Goal: Task Accomplishment & Management: Complete application form

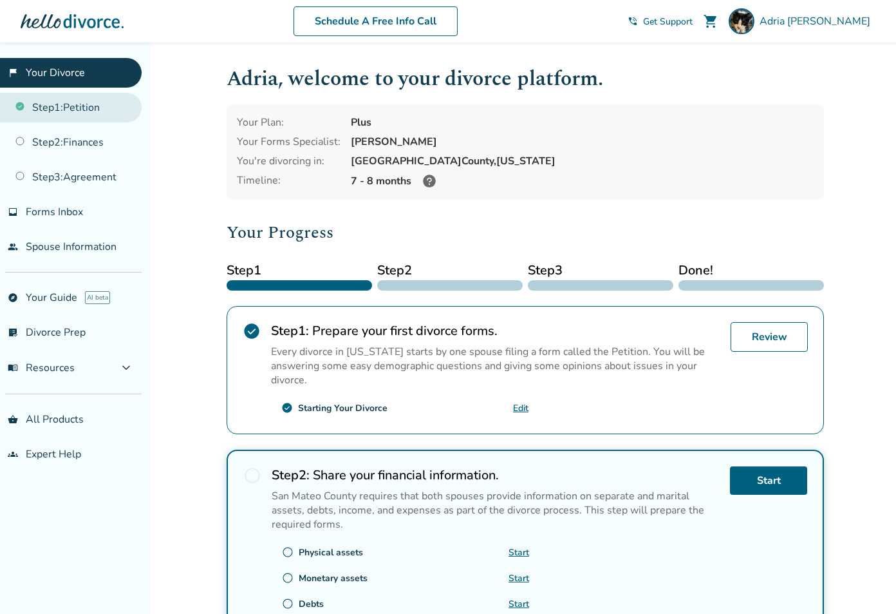
click at [90, 104] on link "Step 1 : Petition" at bounding box center [71, 108] width 142 height 30
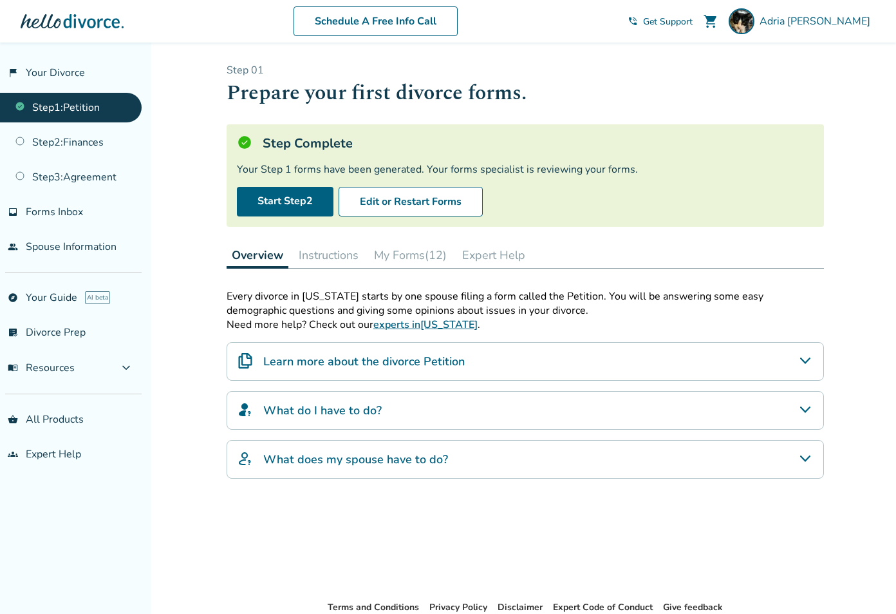
click at [396, 258] on button "My Forms (12)" at bounding box center [410, 255] width 83 height 26
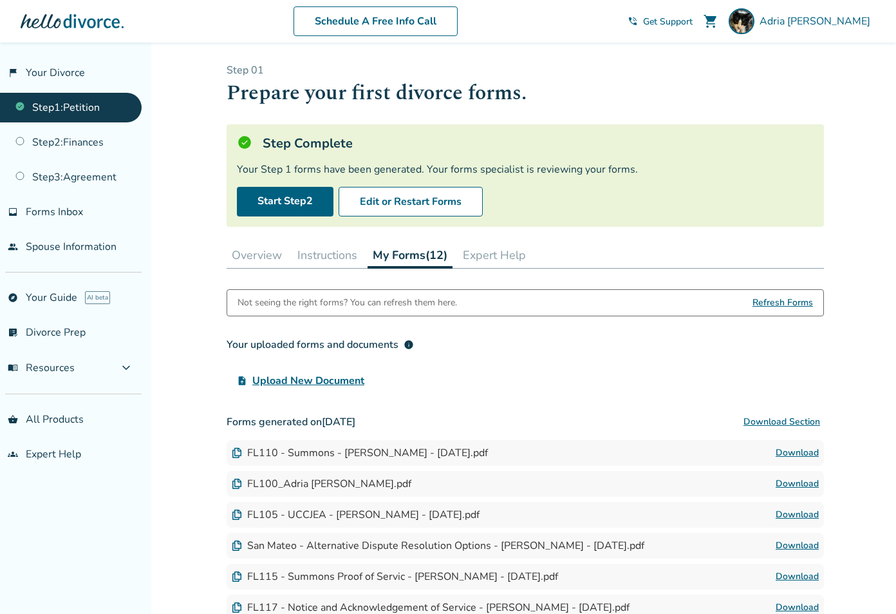
click at [773, 420] on button "Download Section" at bounding box center [782, 422] width 84 height 26
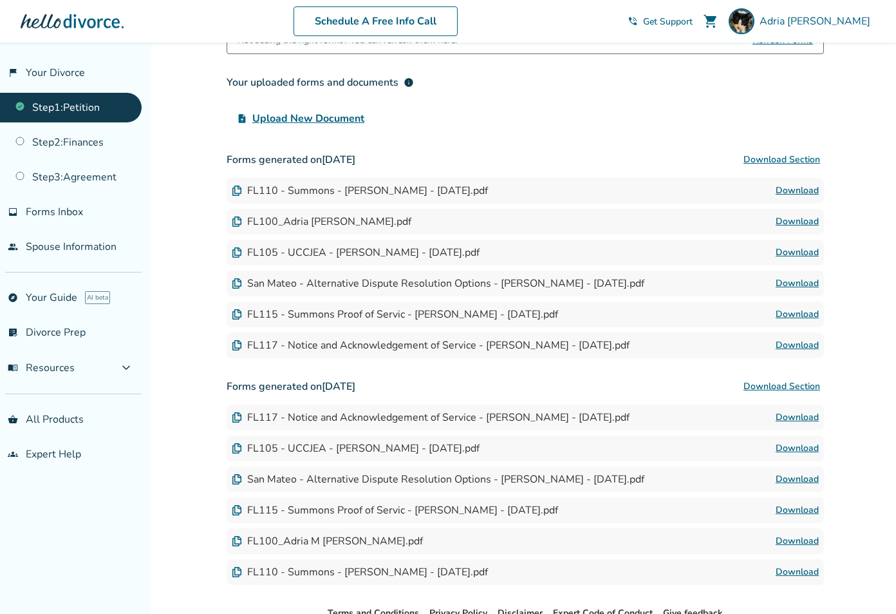
scroll to position [250, 0]
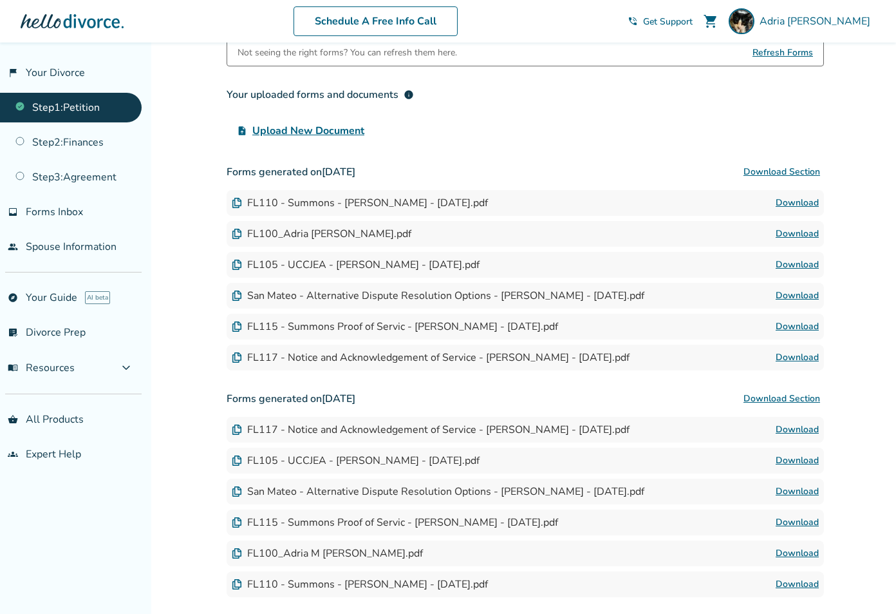
click at [795, 50] on span "Refresh Forms" at bounding box center [783, 53] width 61 height 26
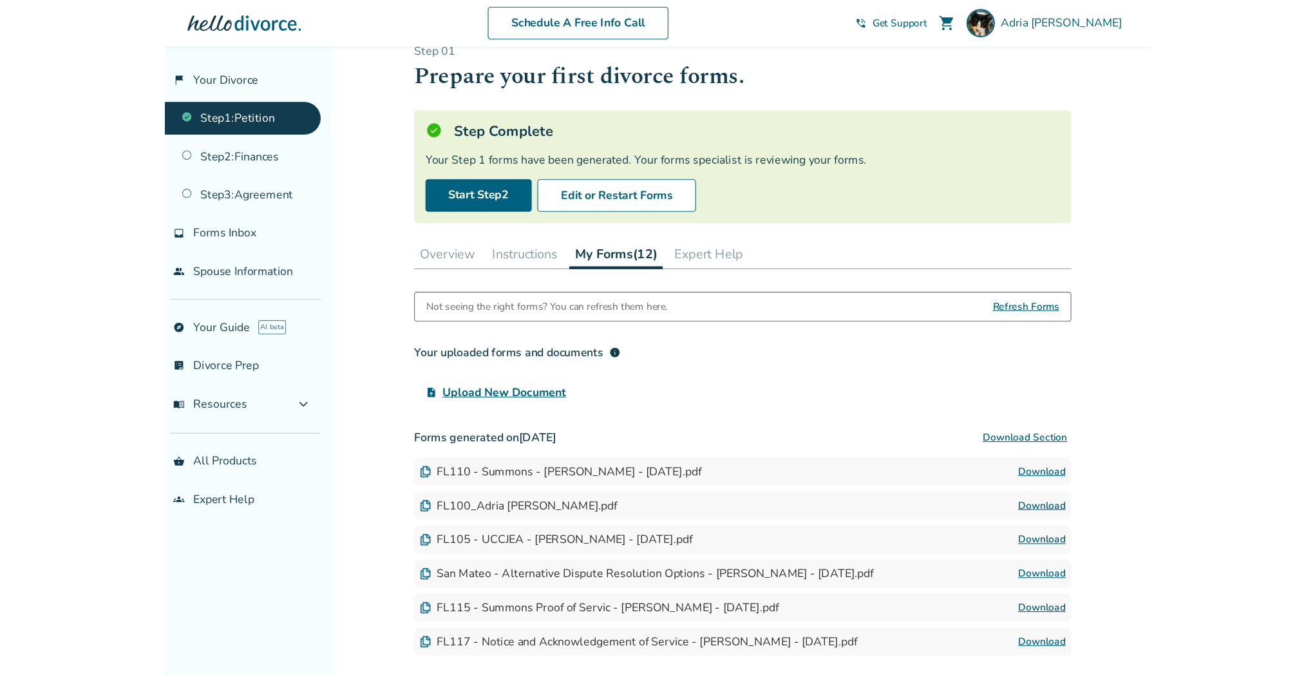
scroll to position [24, 0]
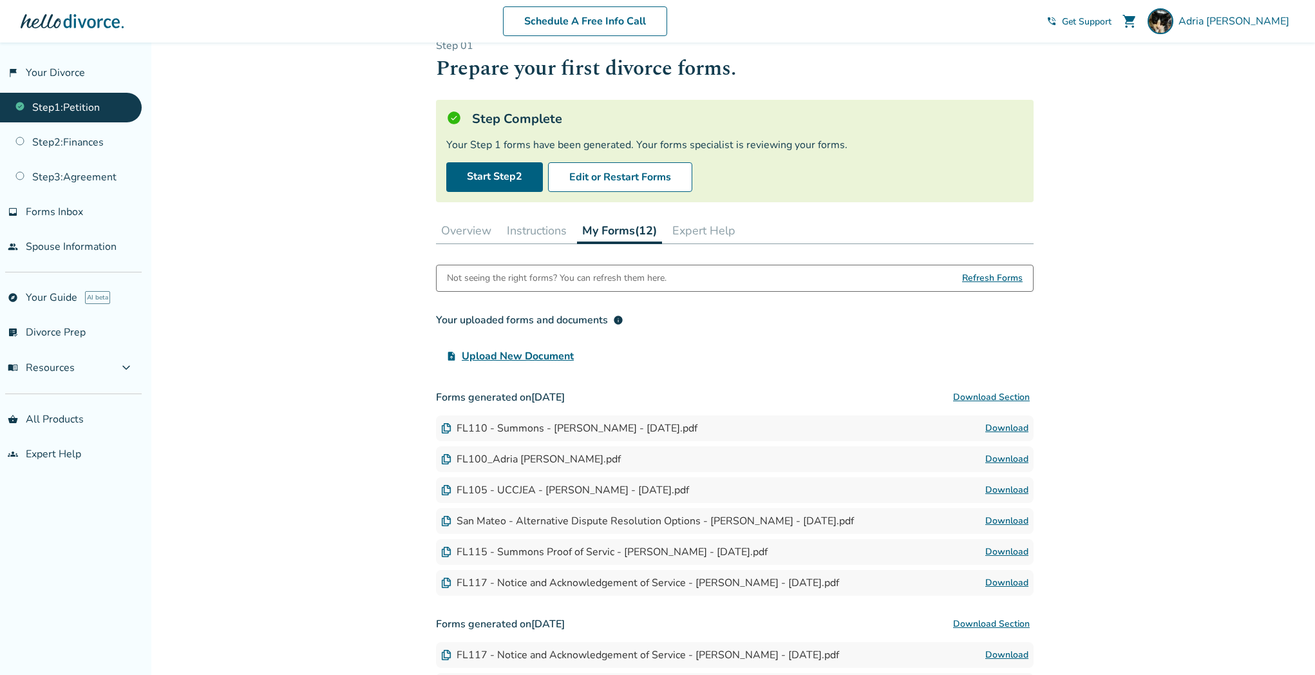
click at [683, 278] on div "Not seeing the right forms? You can refresh them here. Refresh Forms" at bounding box center [735, 278] width 598 height 27
click at [905, 278] on span "Refresh Forms" at bounding box center [992, 278] width 61 height 26
click at [905, 397] on button "Download Section" at bounding box center [991, 397] width 84 height 26
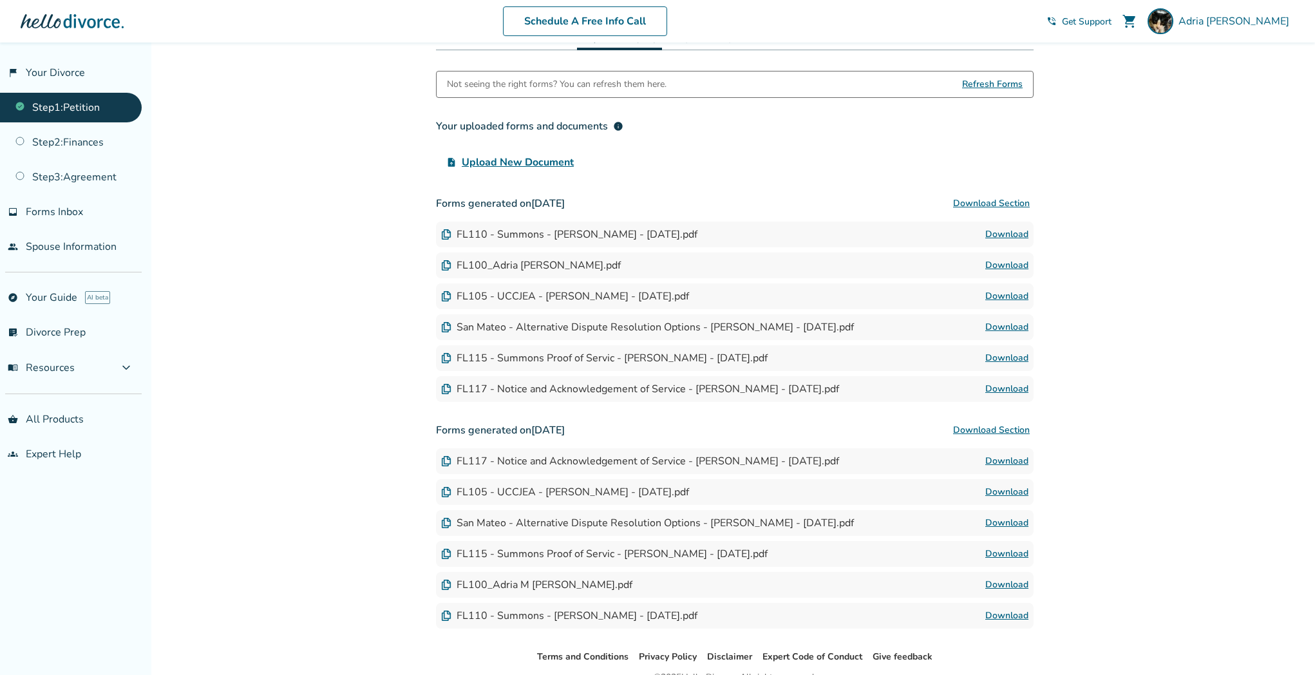
scroll to position [282, 0]
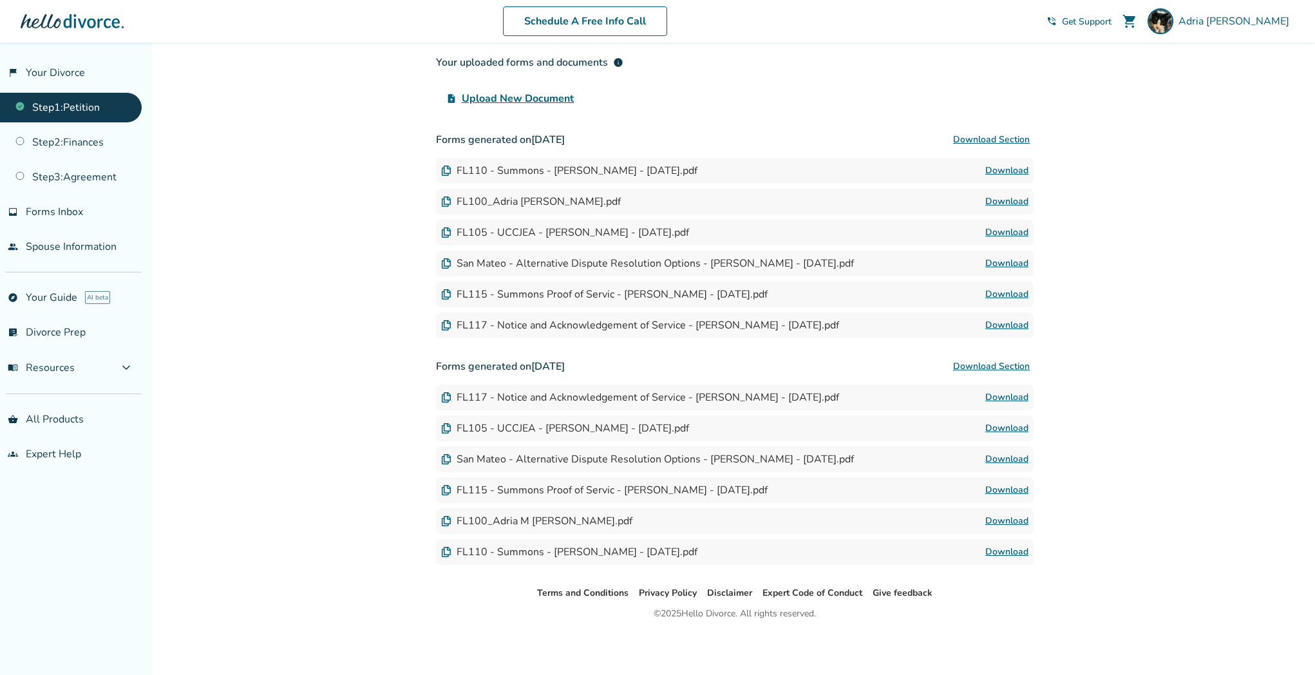
click at [905, 169] on link "Download" at bounding box center [1006, 170] width 43 height 15
click at [905, 200] on link "Download" at bounding box center [1006, 201] width 43 height 15
click at [905, 229] on link "Download" at bounding box center [1006, 232] width 43 height 15
click at [905, 263] on link "Download" at bounding box center [1006, 263] width 43 height 15
click at [905, 293] on link "Download" at bounding box center [1006, 294] width 43 height 15
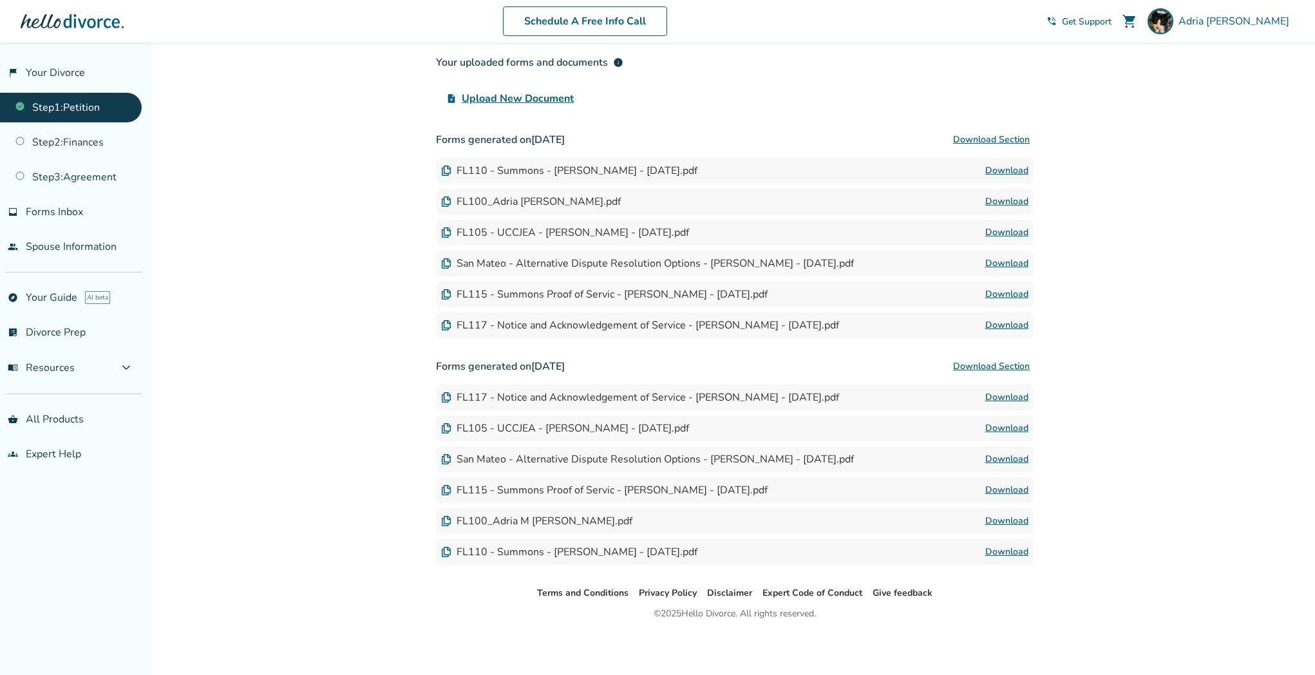
click at [905, 326] on link "Download" at bounding box center [1006, 324] width 43 height 15
click at [82, 136] on link "Step 2 : Finances" at bounding box center [71, 143] width 142 height 30
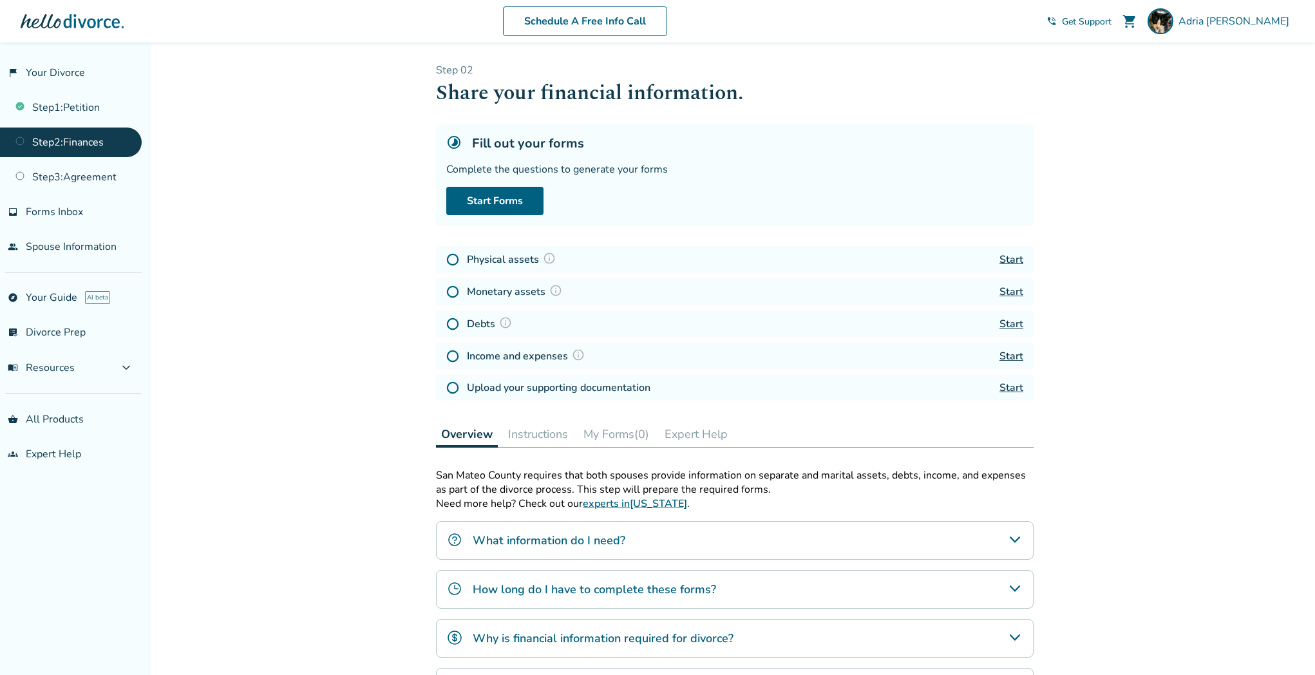
click at [905, 260] on link "Start" at bounding box center [1011, 259] width 24 height 14
click at [521, 198] on link "Start Forms" at bounding box center [494, 201] width 97 height 28
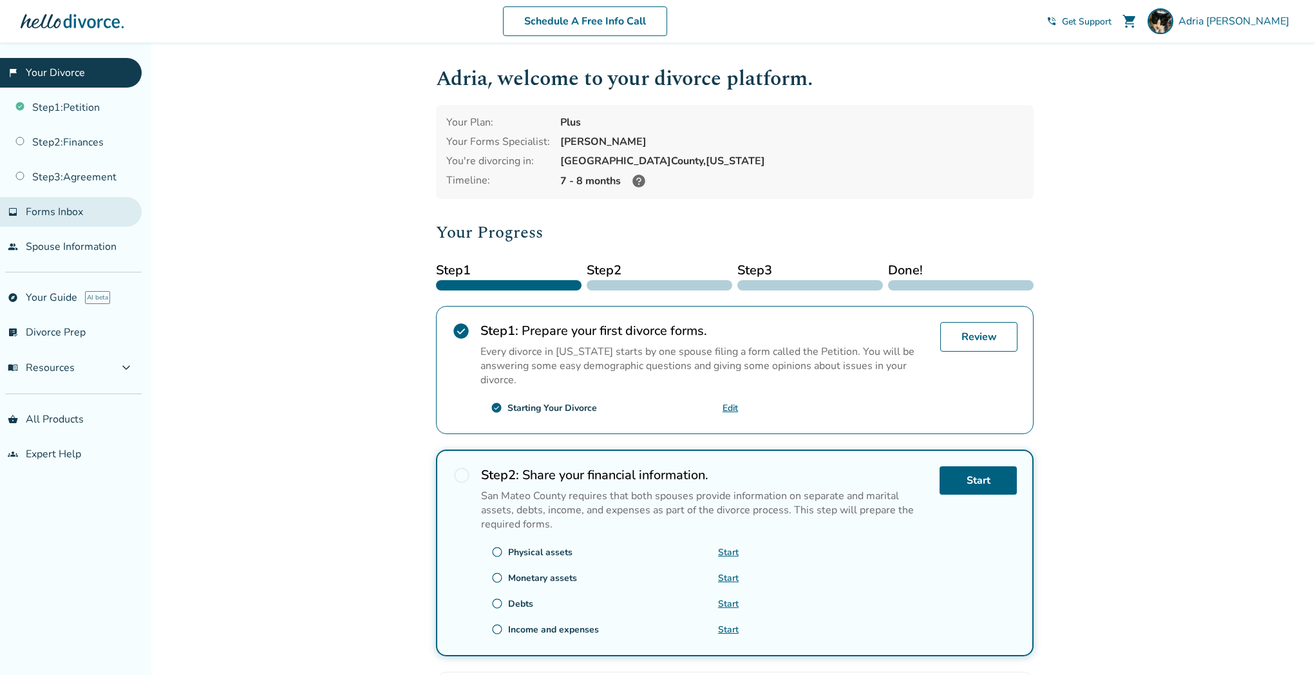
click at [49, 211] on span "Forms Inbox" at bounding box center [54, 212] width 57 height 14
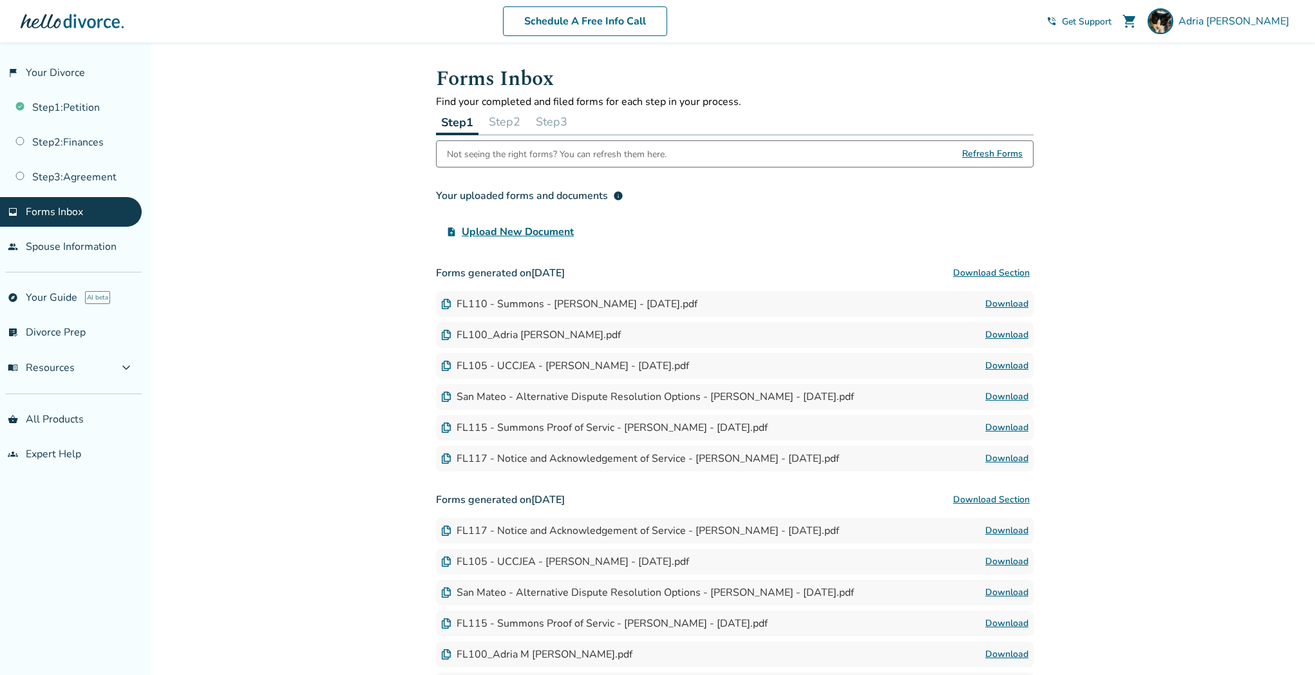
click at [1021, 426] on link "Download" at bounding box center [1006, 427] width 43 height 15
click at [1008, 457] on link "Download" at bounding box center [1006, 458] width 43 height 15
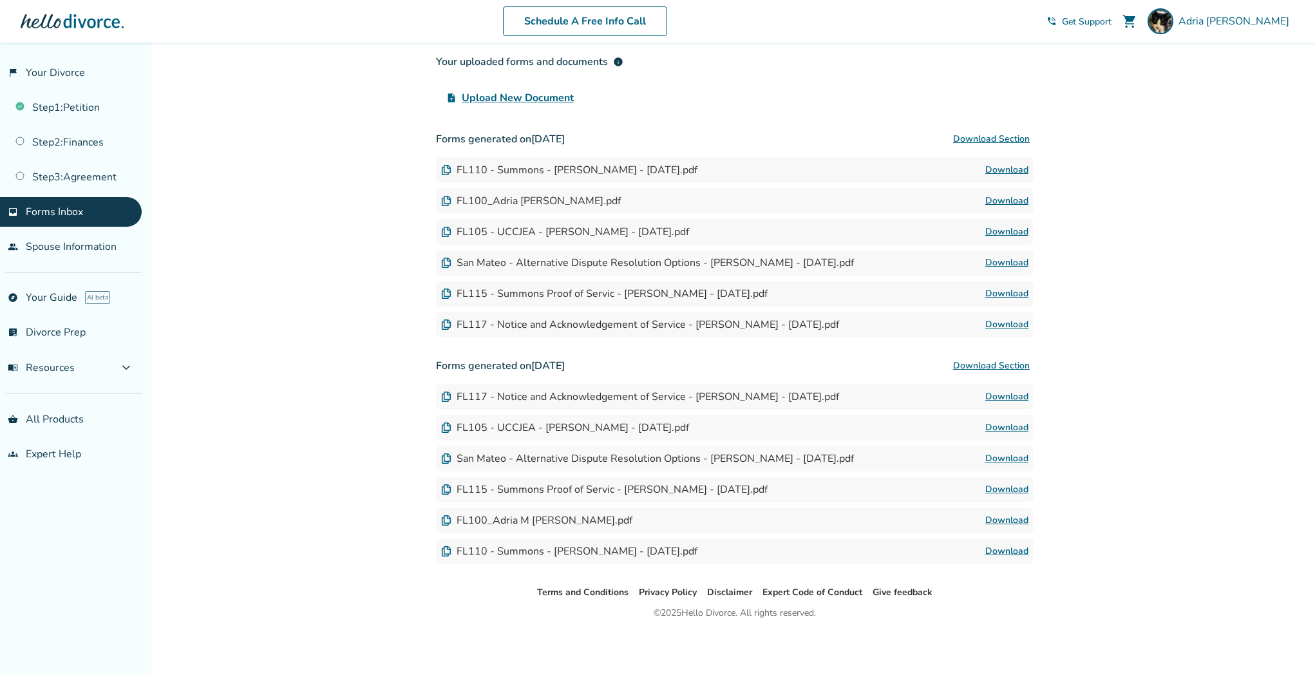
click at [1018, 170] on link "Download" at bounding box center [1006, 169] width 43 height 15
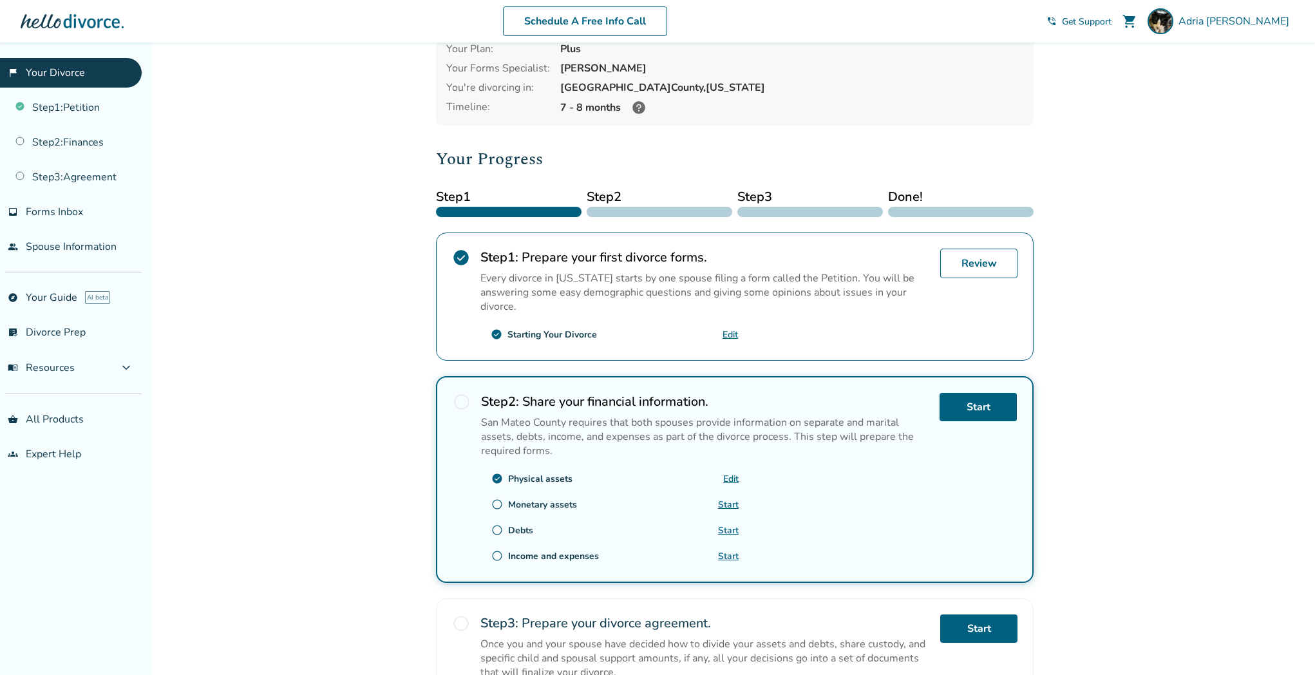
scroll to position [78, 0]
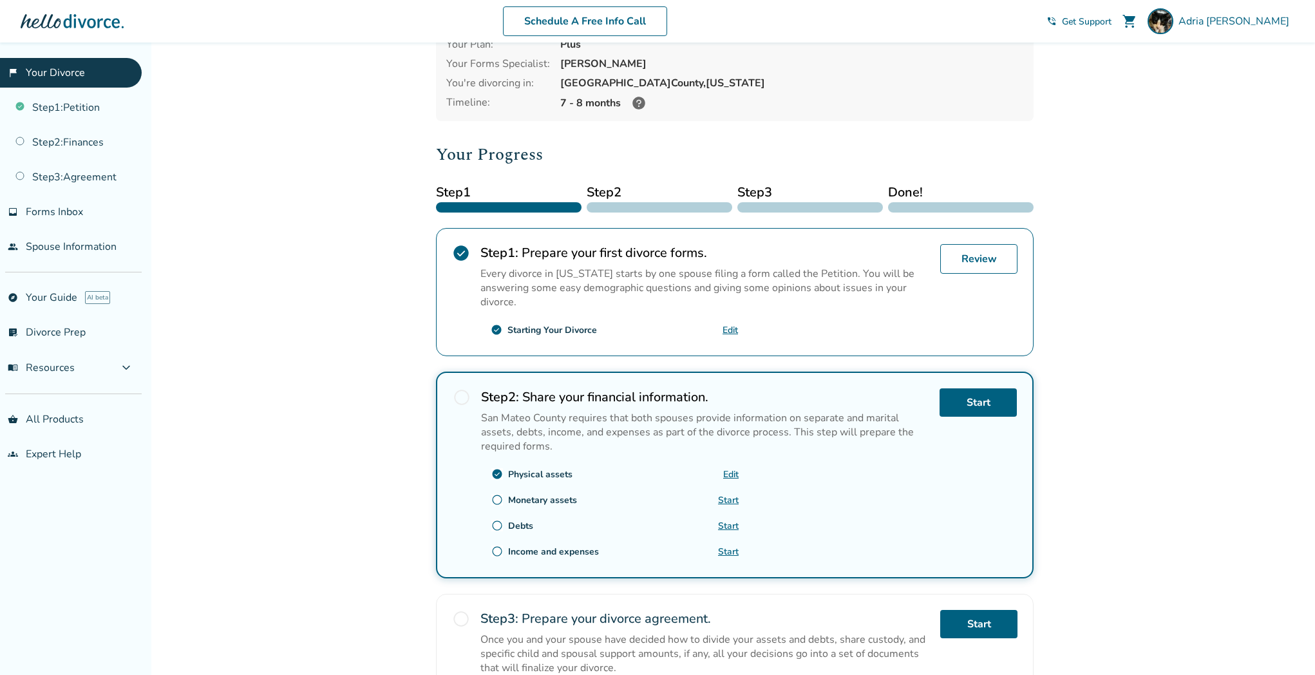
click at [730, 497] on link "Start" at bounding box center [728, 500] width 21 height 12
